Goal: Task Accomplishment & Management: Manage account settings

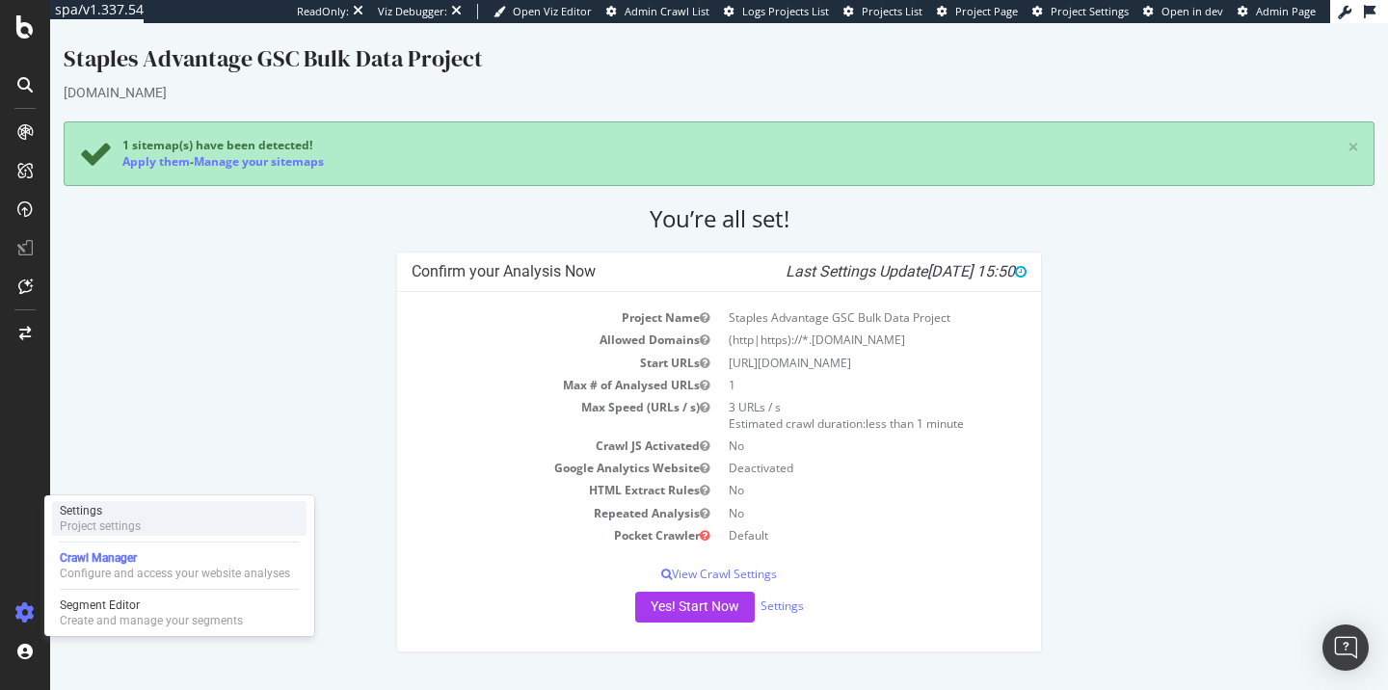
click at [197, 524] on div "Settings Project settings" at bounding box center [179, 518] width 254 height 35
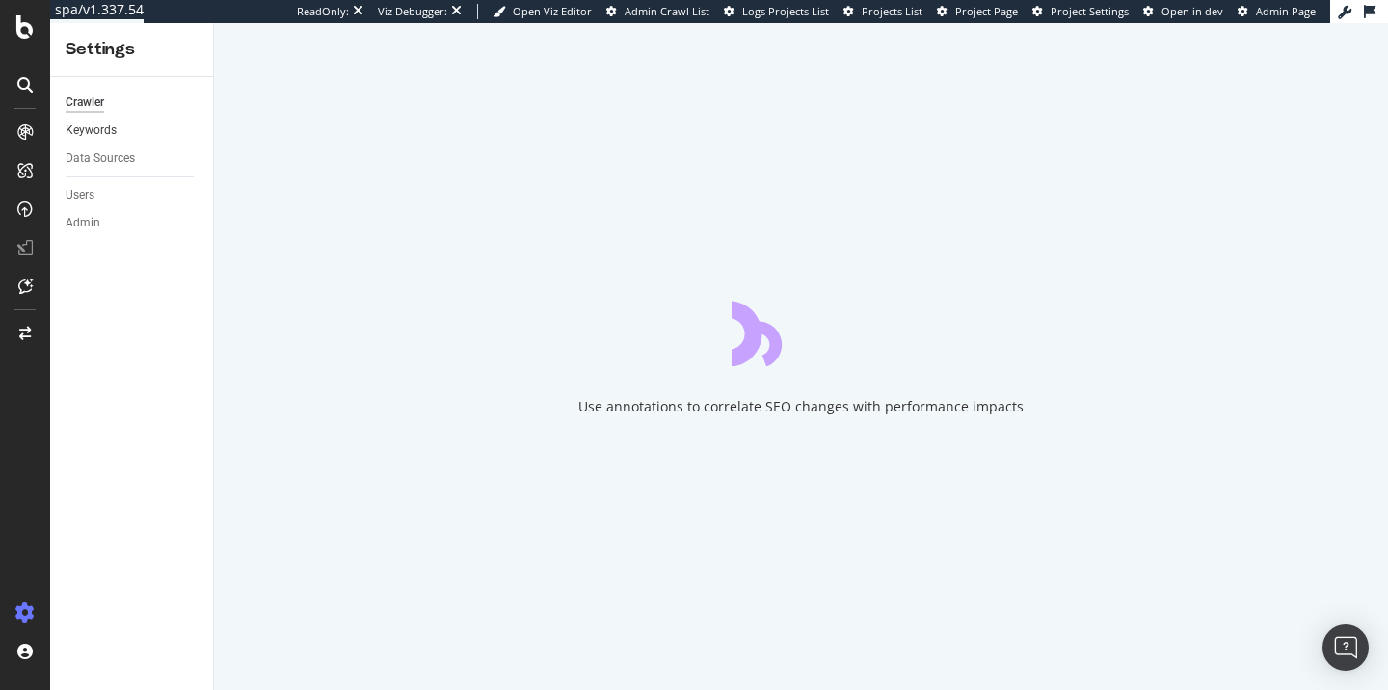
click at [117, 126] on link "Keywords" at bounding box center [133, 130] width 134 height 20
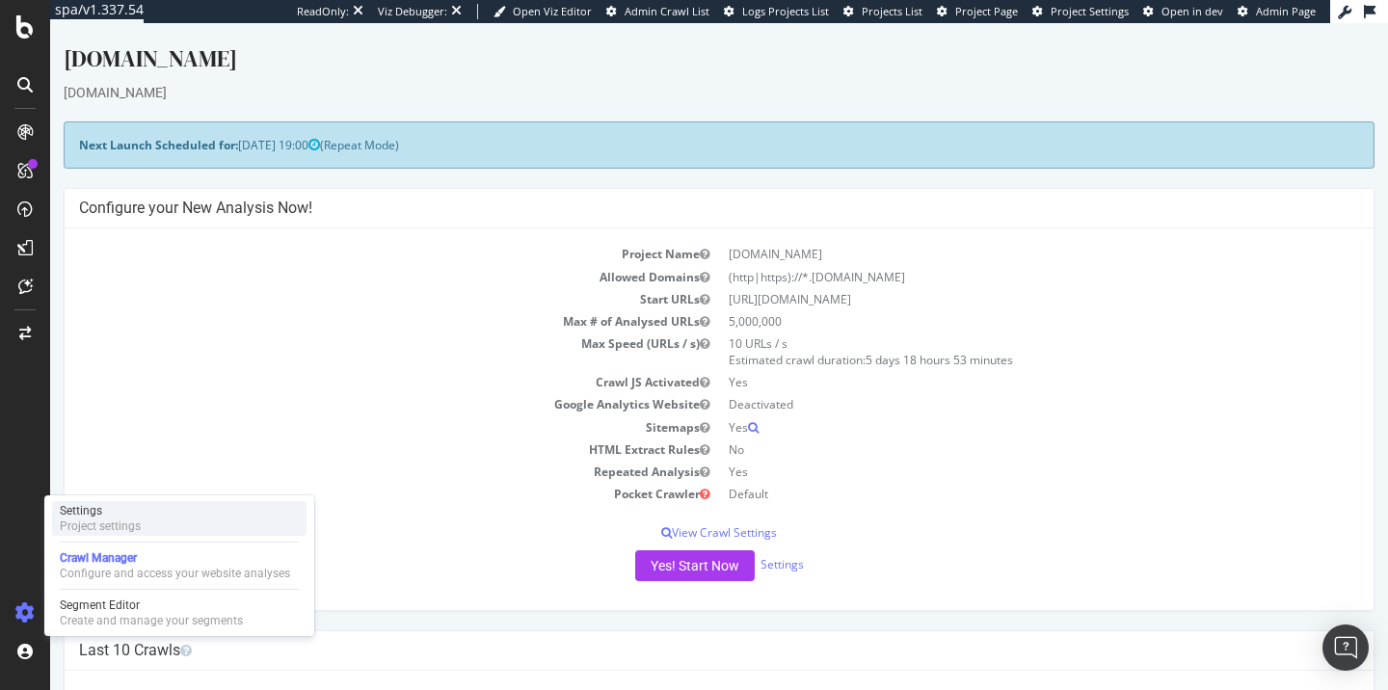
click at [146, 516] on div "Settings Project settings" at bounding box center [179, 518] width 254 height 35
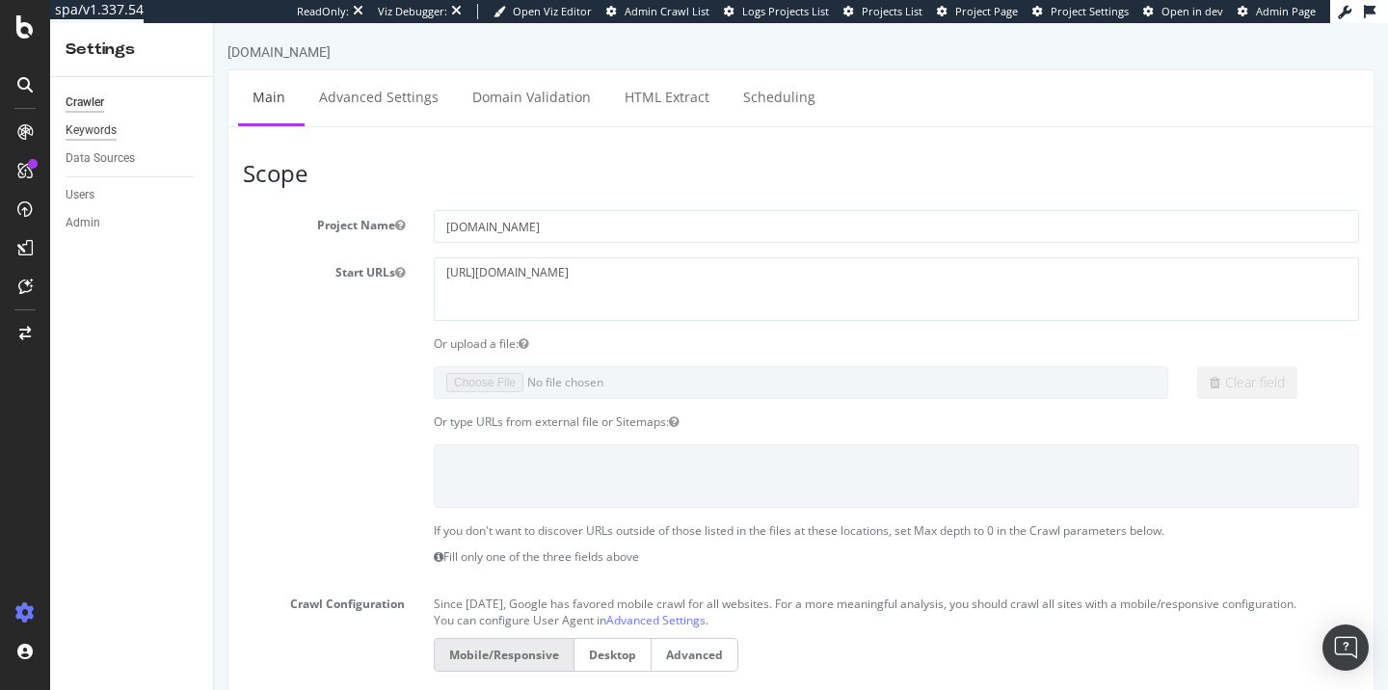
click at [96, 129] on div "Keywords" at bounding box center [91, 130] width 51 height 20
